Goal: Check status: Check status

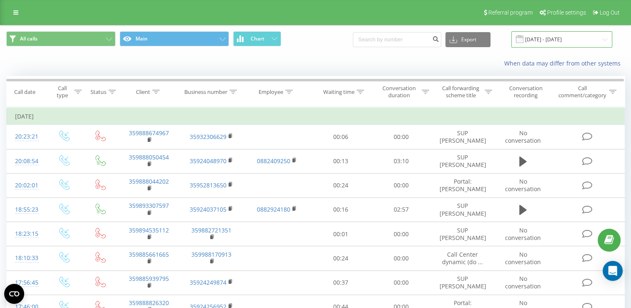
click at [605, 40] on input "[DATE] - [DATE]" at bounding box center [561, 39] width 101 height 16
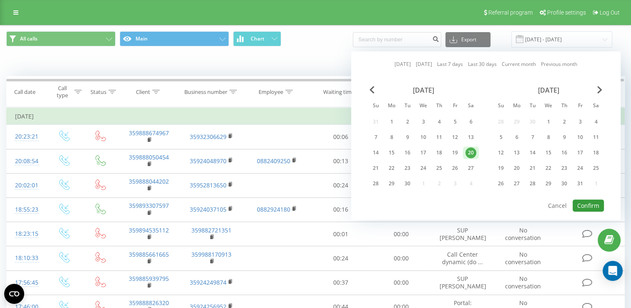
click at [597, 202] on button "Confirm" at bounding box center [588, 205] width 31 height 12
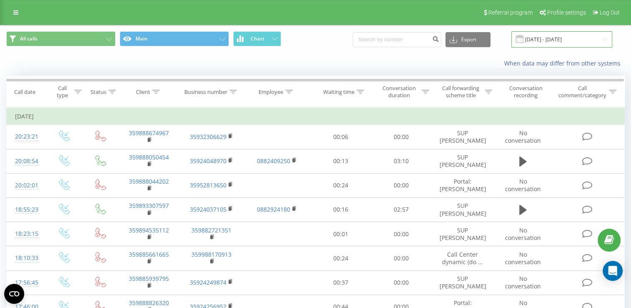
click at [609, 37] on input "[DATE] - [DATE]" at bounding box center [561, 39] width 101 height 16
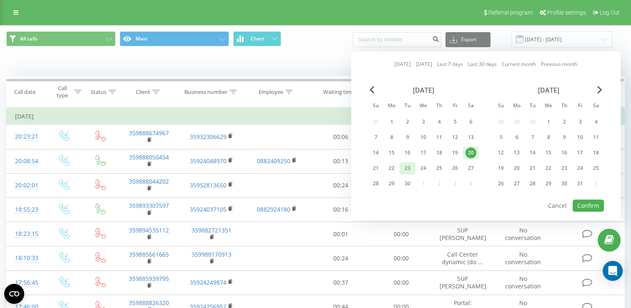
click at [407, 168] on div "23" at bounding box center [407, 168] width 11 height 11
click at [590, 201] on button "Confirm" at bounding box center [588, 205] width 31 height 12
type input "[DATE] - [DATE]"
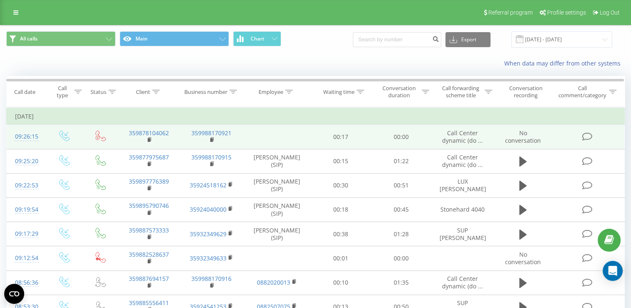
click at [471, 141] on span "Call Center dynamic (do ..." at bounding box center [462, 136] width 41 height 15
click at [148, 140] on rect at bounding box center [149, 140] width 3 height 4
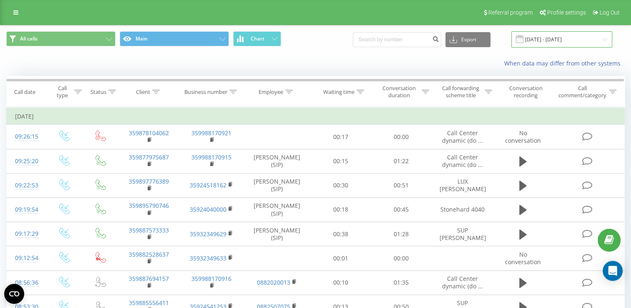
click at [606, 38] on input "[DATE] - [DATE]" at bounding box center [561, 39] width 101 height 16
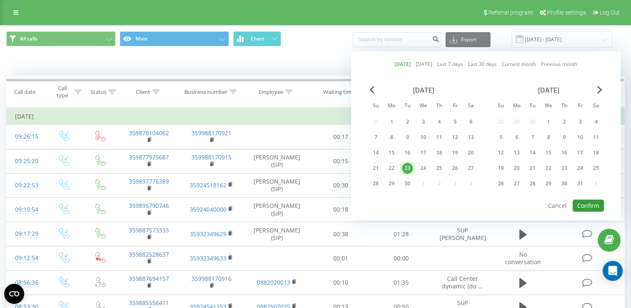
click at [592, 201] on button "Confirm" at bounding box center [588, 205] width 31 height 12
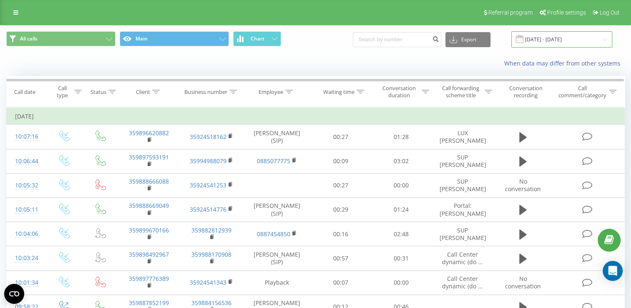
click at [602, 41] on input "[DATE] - [DATE]" at bounding box center [561, 39] width 101 height 16
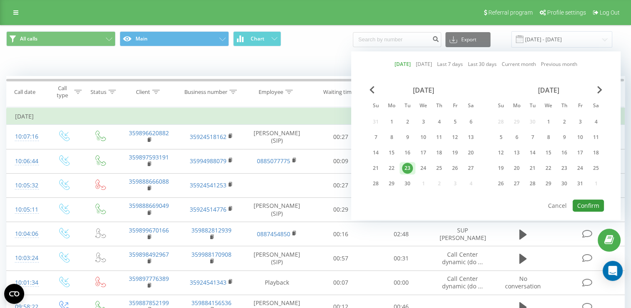
click at [592, 201] on button "Confirm" at bounding box center [588, 205] width 31 height 12
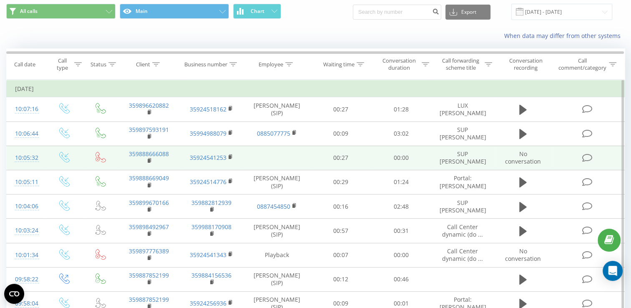
scroll to position [42, 0]
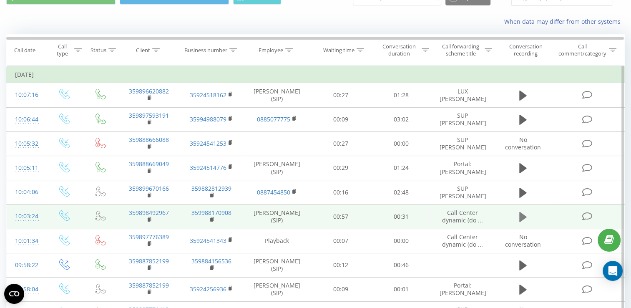
click at [521, 216] on icon at bounding box center [523, 217] width 8 height 10
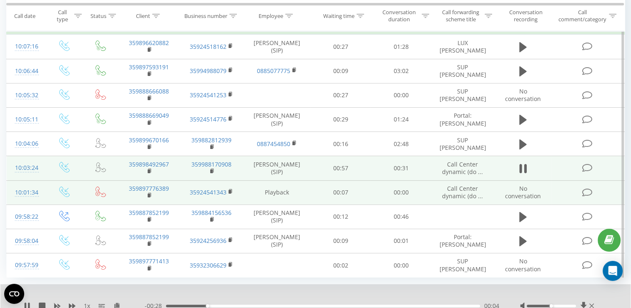
scroll to position [96, 0]
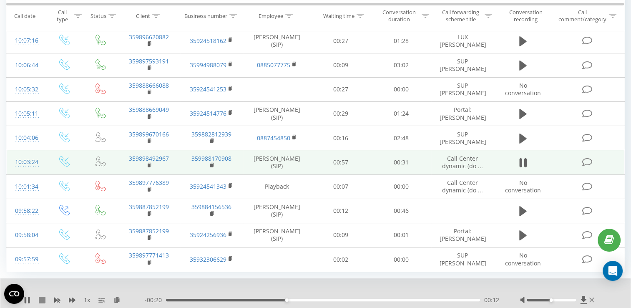
click at [43, 303] on icon at bounding box center [42, 300] width 7 height 7
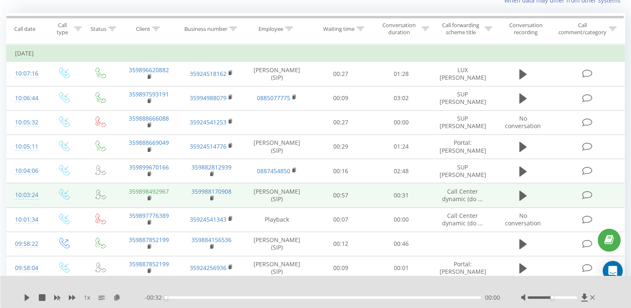
scroll to position [54, 0]
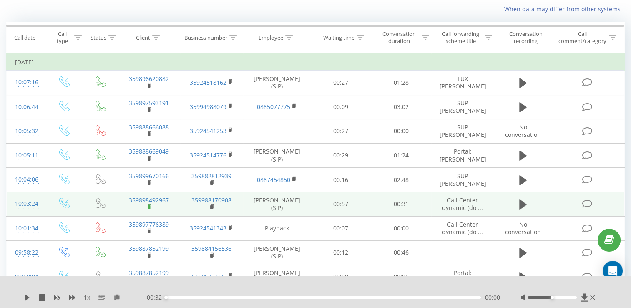
click at [149, 206] on rect at bounding box center [149, 207] width 3 height 4
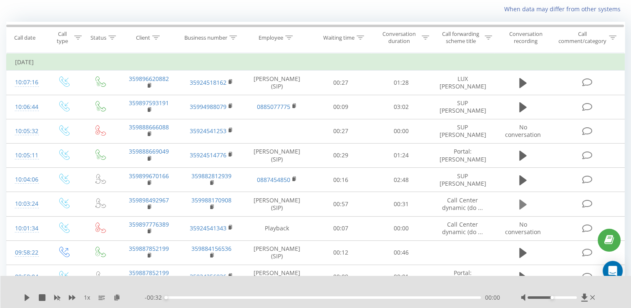
click at [520, 202] on icon at bounding box center [523, 204] width 8 height 10
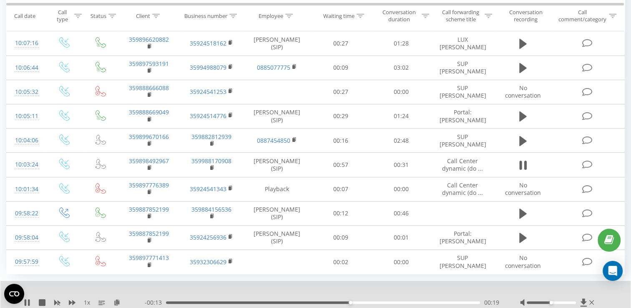
scroll to position [96, 0]
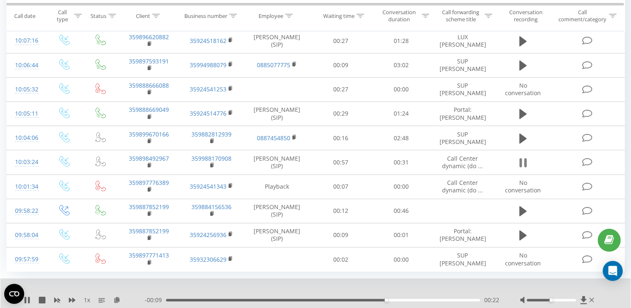
click at [527, 162] on button at bounding box center [523, 162] width 13 height 13
click at [517, 160] on button at bounding box center [523, 162] width 13 height 13
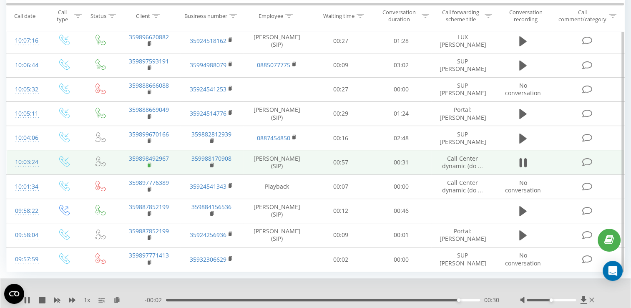
click at [150, 163] on icon at bounding box center [150, 165] width 5 height 6
